Goal: Understand process/instructions: Learn how to perform a task or action

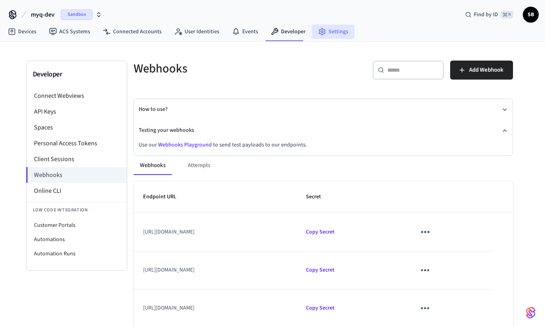
click at [332, 33] on link "Settings" at bounding box center [333, 32] width 43 height 14
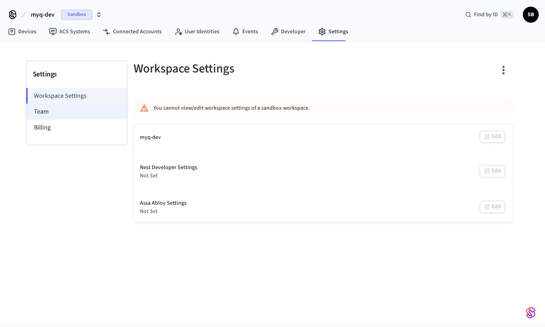
click at [68, 114] on li "Team" at bounding box center [76, 112] width 100 height 16
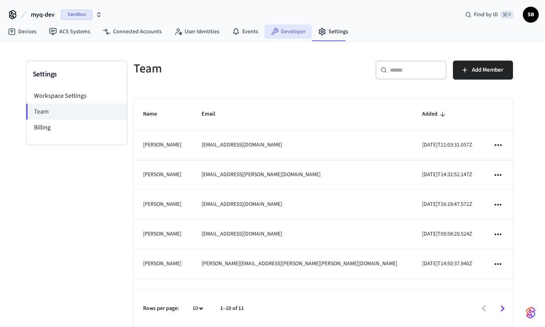
click at [282, 26] on link "Developer" at bounding box center [288, 32] width 47 height 14
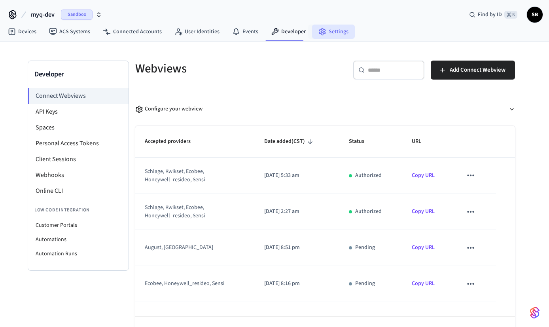
click at [328, 36] on link "Settings" at bounding box center [333, 32] width 43 height 14
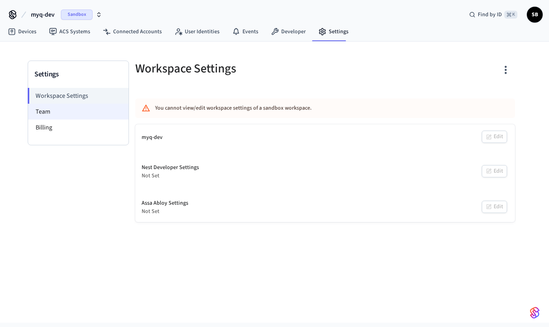
click at [53, 112] on li "Team" at bounding box center [78, 112] width 100 height 16
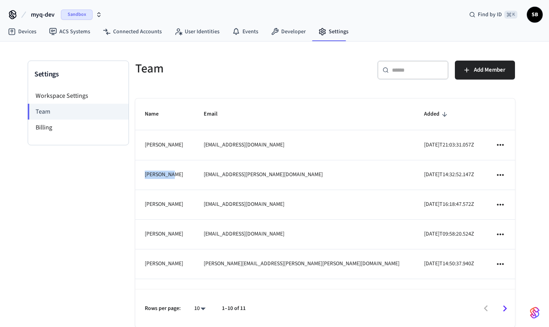
drag, startPoint x: 144, startPoint y: 174, endPoint x: 195, endPoint y: 176, distance: 51.4
click at [194, 176] on td "Arjun Soni" at bounding box center [164, 175] width 59 height 30
click at [92, 217] on div "Settings Workspace Settings Team Billing" at bounding box center [78, 202] width 101 height 282
click at [267, 26] on link "Developer" at bounding box center [288, 32] width 47 height 14
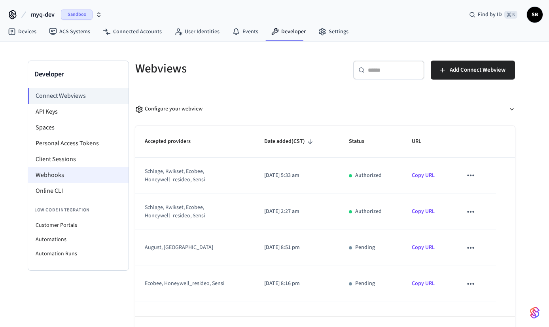
click at [61, 177] on li "Webhooks" at bounding box center [78, 175] width 100 height 16
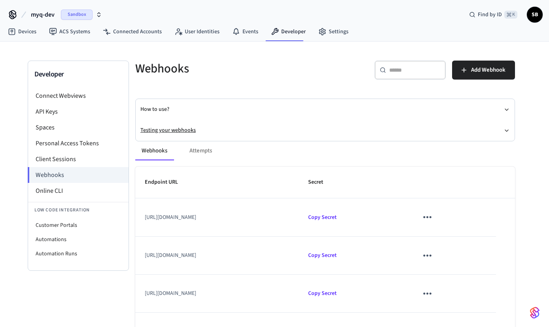
click at [170, 127] on button "Testing your webhooks" at bounding box center [324, 130] width 369 height 21
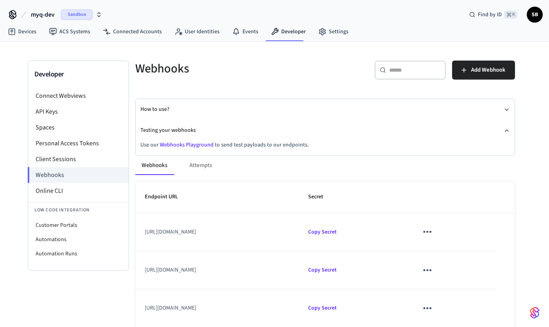
click at [171, 146] on link "Webhooks Playground" at bounding box center [187, 145] width 54 height 8
